Goal: Transaction & Acquisition: Purchase product/service

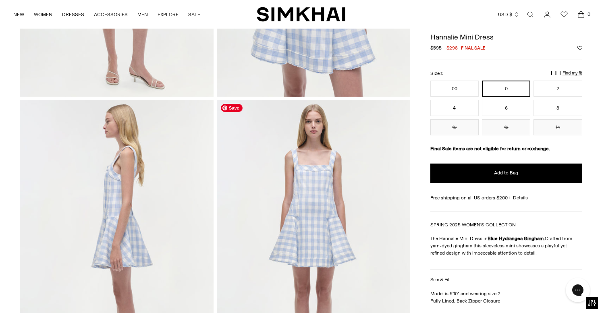
scroll to position [252, 0]
click at [553, 90] on button "2" at bounding box center [558, 89] width 48 height 16
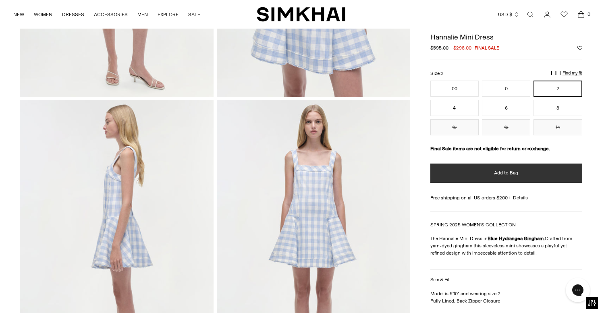
click at [505, 174] on span "Add to Bag" at bounding box center [506, 173] width 24 height 7
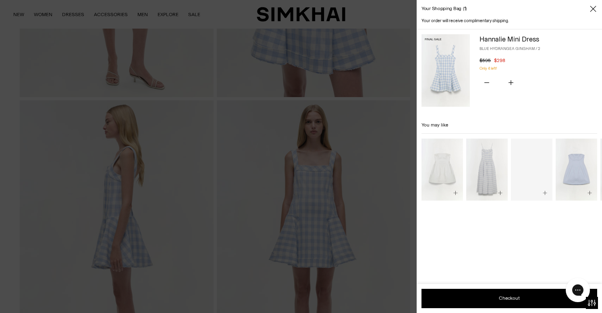
click at [593, 10] on icon "Close" at bounding box center [593, 9] width 6 height 8
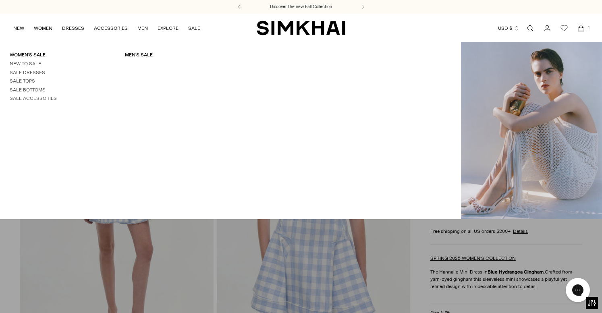
click at [194, 27] on link "SALE" at bounding box center [194, 28] width 12 height 18
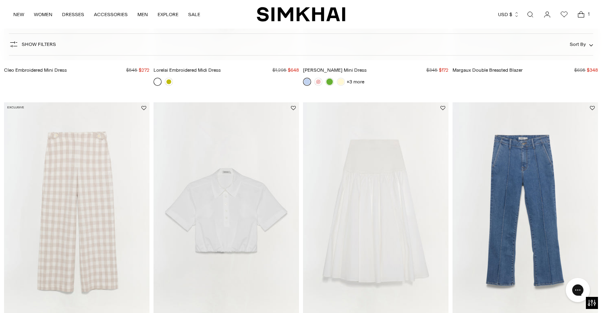
scroll to position [821, 0]
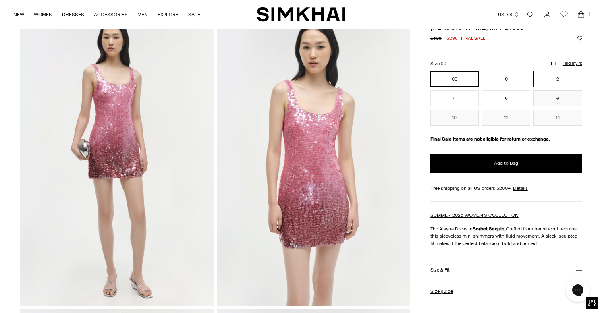
click at [548, 80] on button "2" at bounding box center [558, 79] width 48 height 16
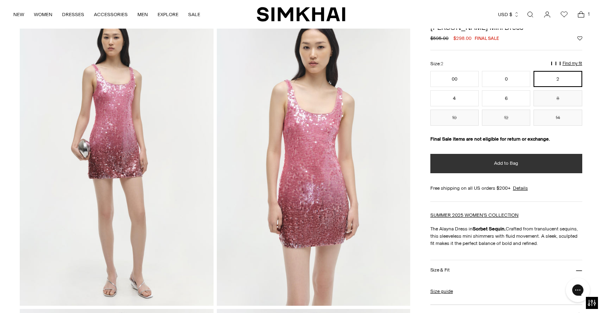
click at [489, 164] on button "Add to Bag" at bounding box center [507, 163] width 152 height 19
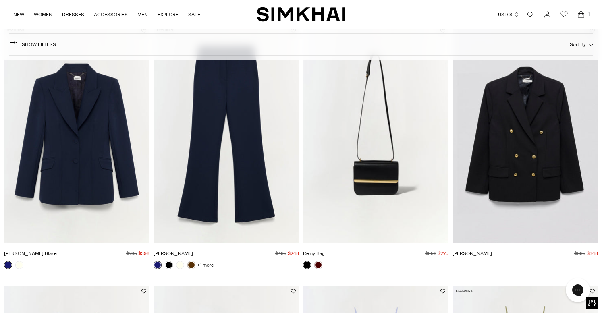
scroll to position [1115, 0]
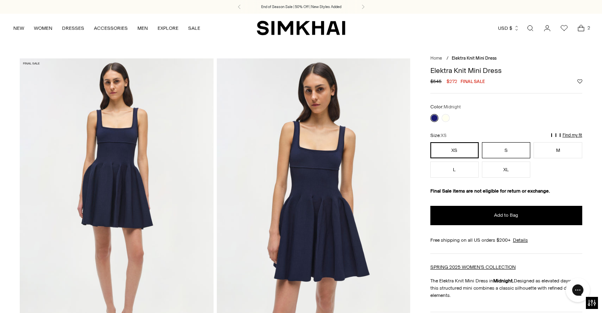
click at [497, 150] on button "S" at bounding box center [506, 150] width 48 height 16
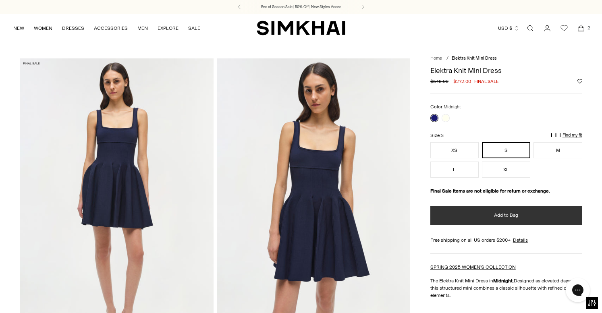
click at [480, 215] on button "Add to Bag" at bounding box center [507, 215] width 152 height 19
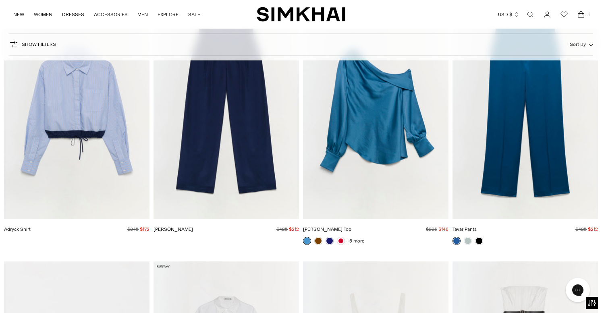
scroll to position [2918, 0]
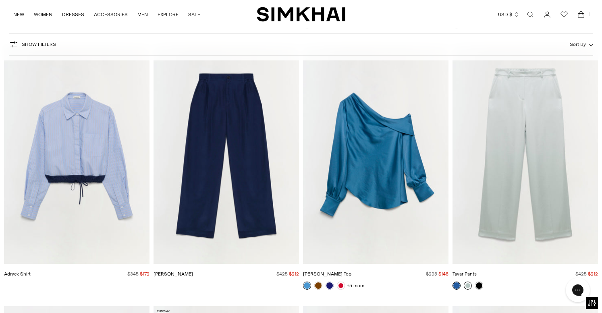
click at [469, 286] on link at bounding box center [468, 286] width 8 height 8
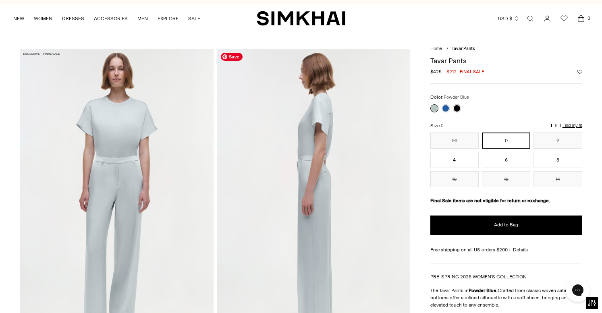
scroll to position [1, 0]
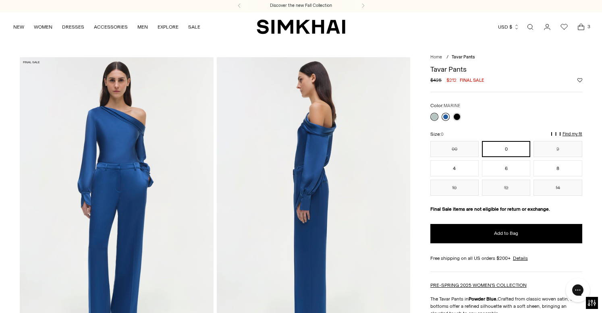
click at [447, 116] on link at bounding box center [446, 117] width 8 height 8
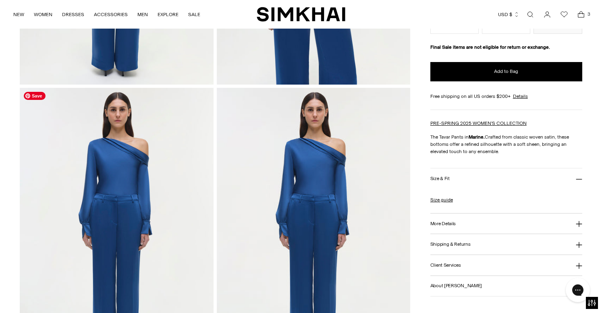
scroll to position [564, 0]
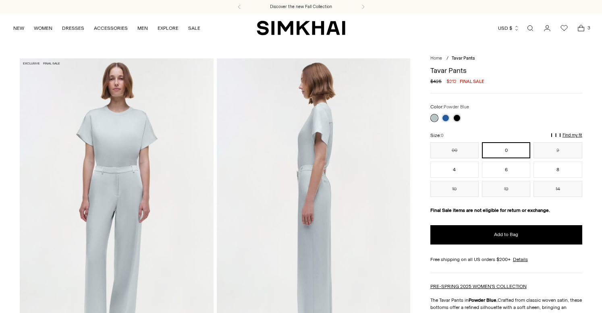
scroll to position [1, 0]
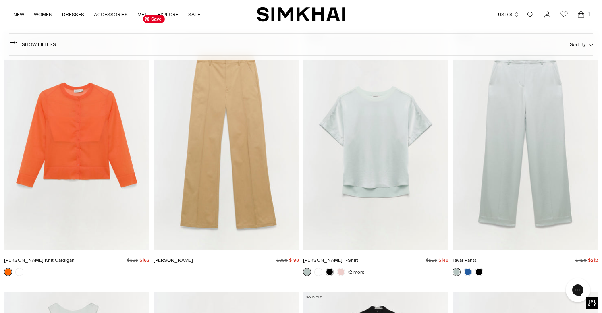
scroll to position [7329, 0]
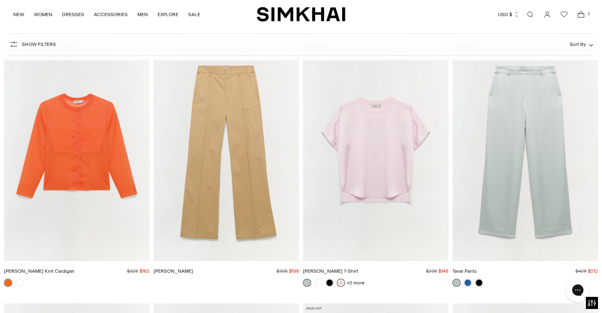
click at [341, 284] on link at bounding box center [341, 283] width 8 height 8
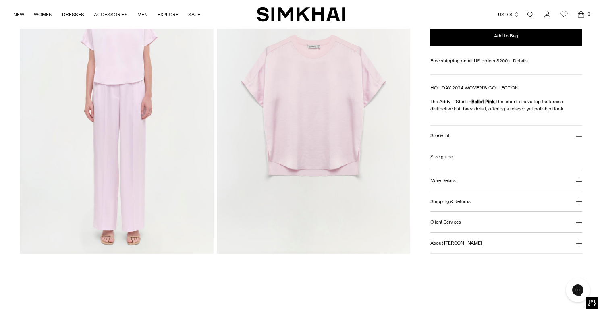
scroll to position [780, 0]
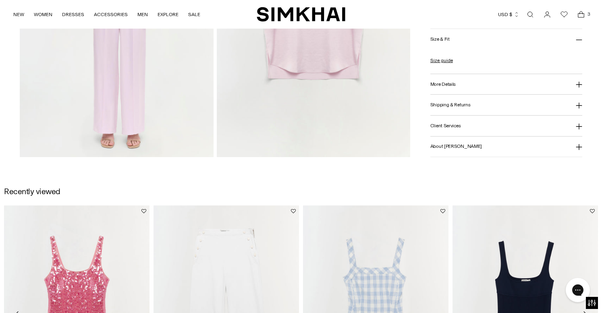
click at [438, 81] on h3 "More Details" at bounding box center [443, 83] width 25 height 5
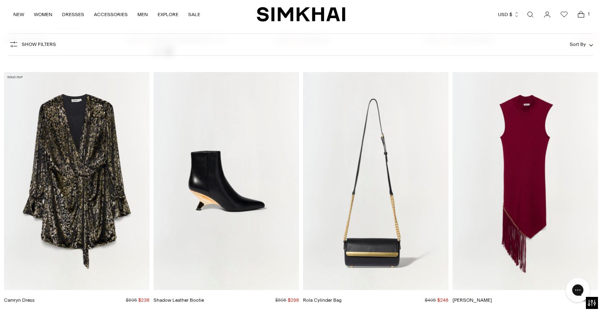
scroll to position [13503, 0]
